Goal: Information Seeking & Learning: Understand process/instructions

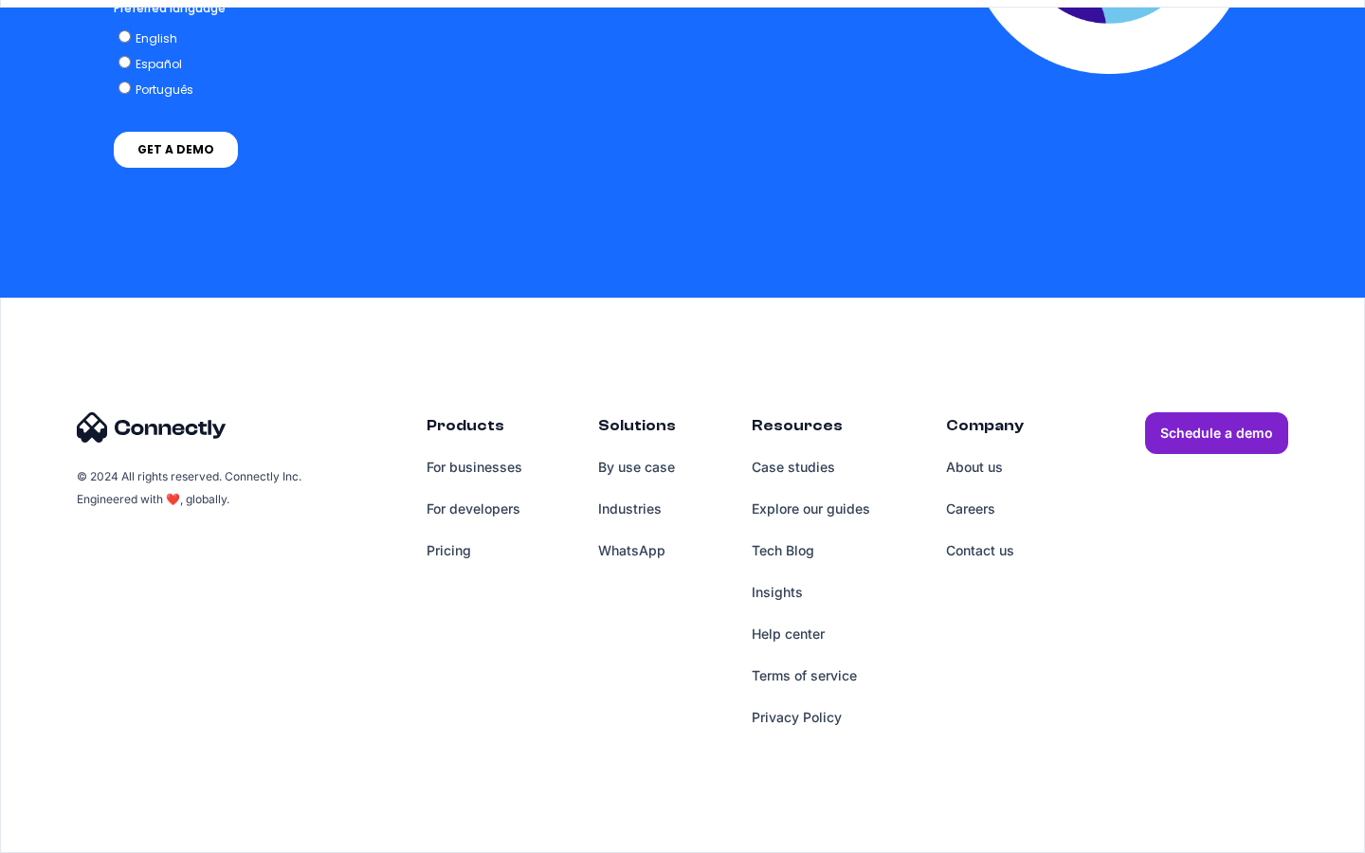
scroll to position [5401, 0]
